Goal: Information Seeking & Learning: Learn about a topic

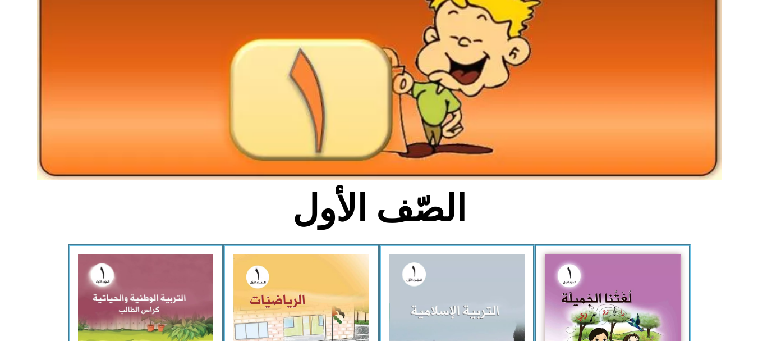
scroll to position [112, 0]
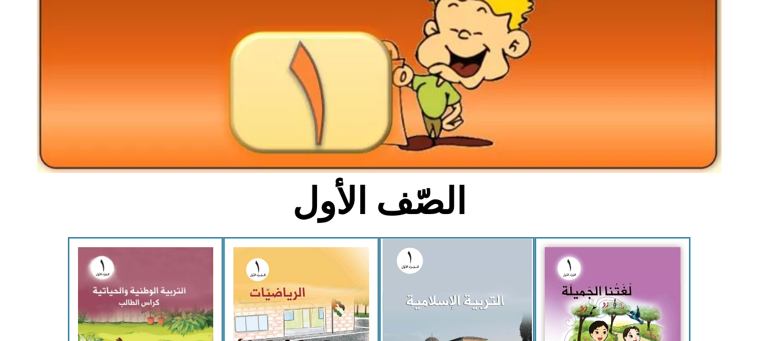
click at [480, 271] on img at bounding box center [456, 329] width 149 height 182
